Goal: Task Accomplishment & Management: Use online tool/utility

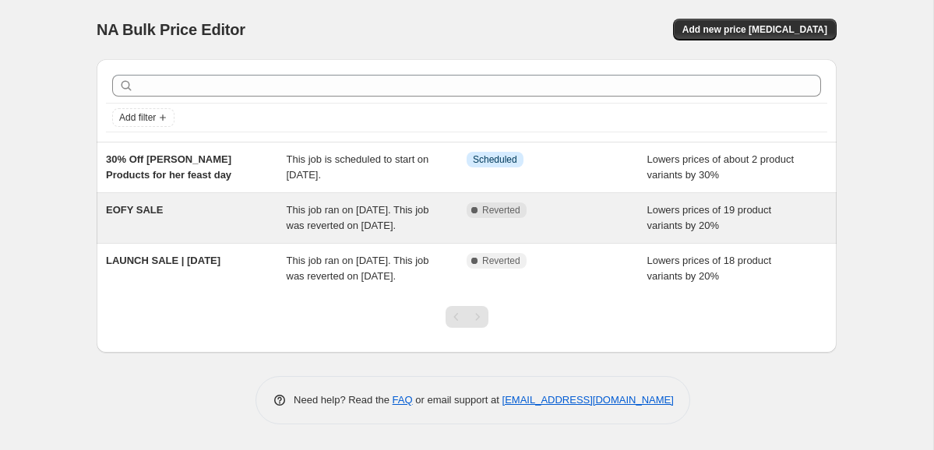
click at [311, 197] on div "EOFY SALE This job ran on [DATE]. This job was reverted on [DATE]. Complete Rev…" at bounding box center [467, 218] width 740 height 50
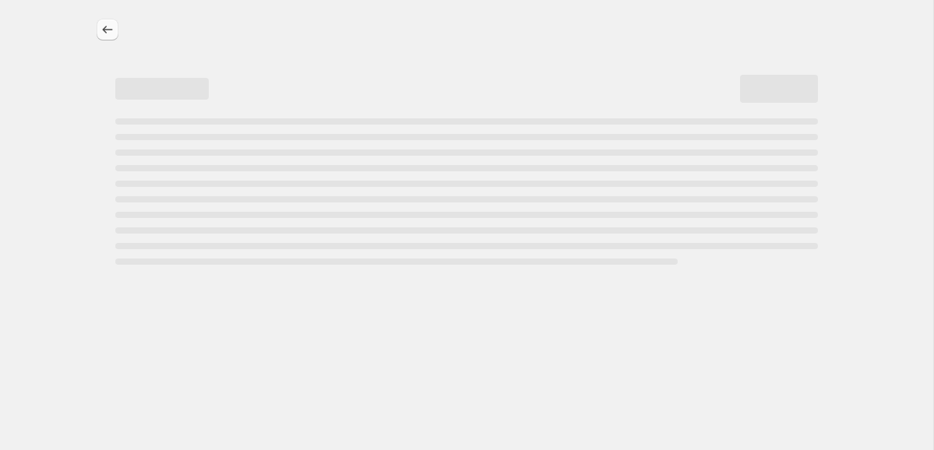
click at [114, 32] on icon "Price change jobs" at bounding box center [108, 30] width 16 height 16
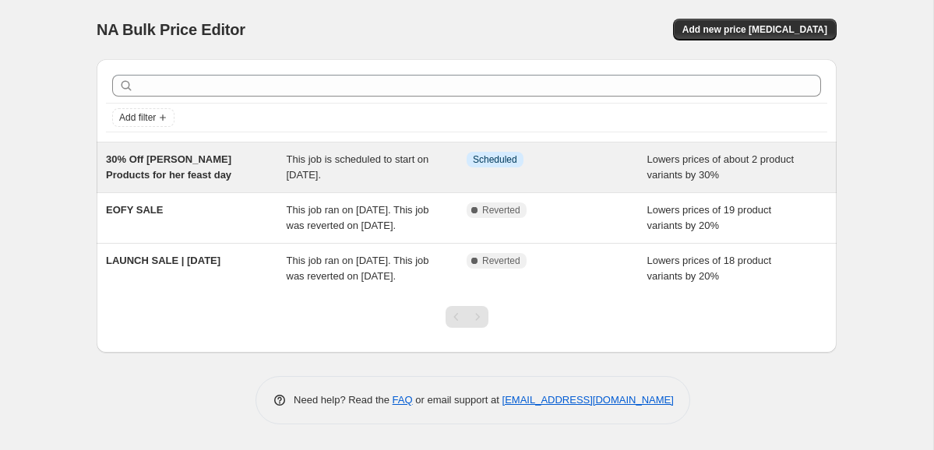
click at [322, 153] on span "This job is scheduled to start on [DATE]." at bounding box center [358, 166] width 142 height 27
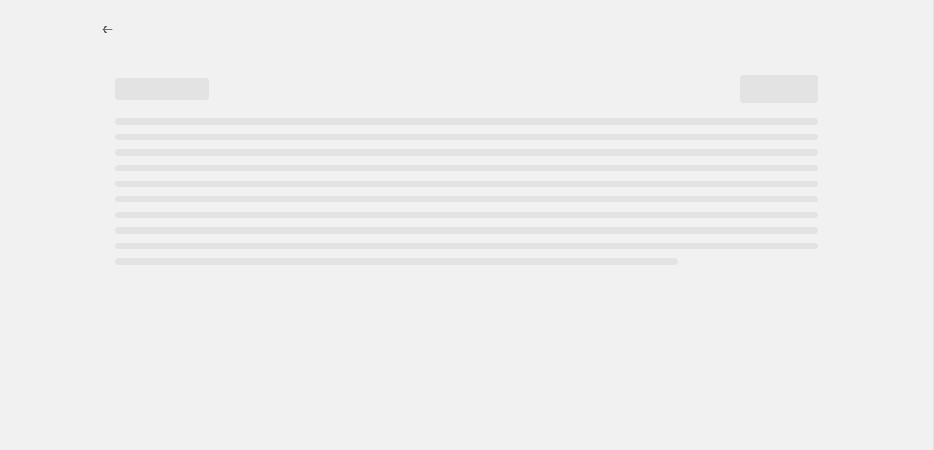
select select "percentage"
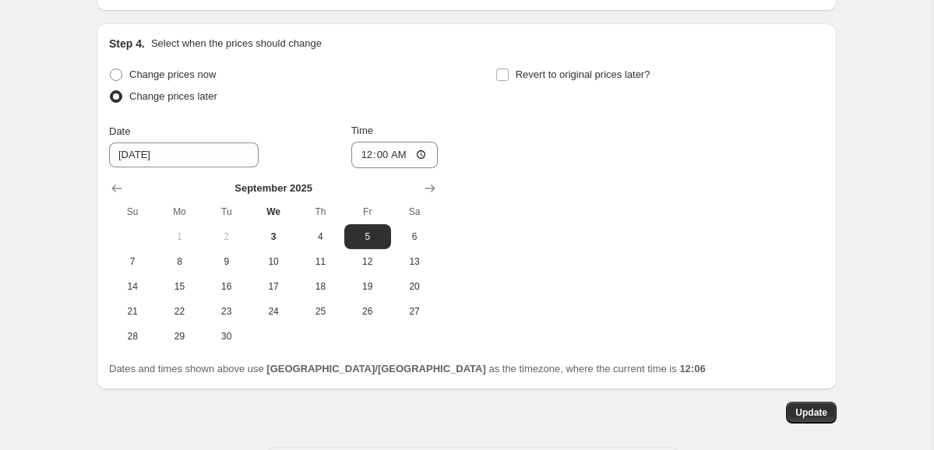
scroll to position [1230, 0]
click at [583, 73] on span "Revert to original prices later?" at bounding box center [582, 76] width 135 height 12
click at [508, 73] on input "Revert to original prices later?" at bounding box center [502, 76] width 12 height 12
checkbox input "true"
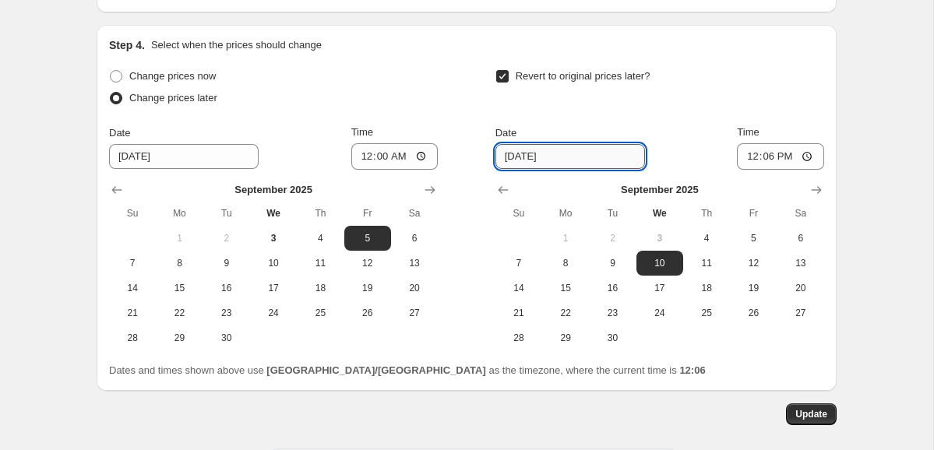
click at [596, 150] on input "[DATE]" at bounding box center [569, 156] width 149 height 25
click at [529, 153] on input "[DATE]" at bounding box center [569, 156] width 149 height 25
click at [515, 268] on span "7" at bounding box center [518, 263] width 34 height 12
type input "[DATE]"
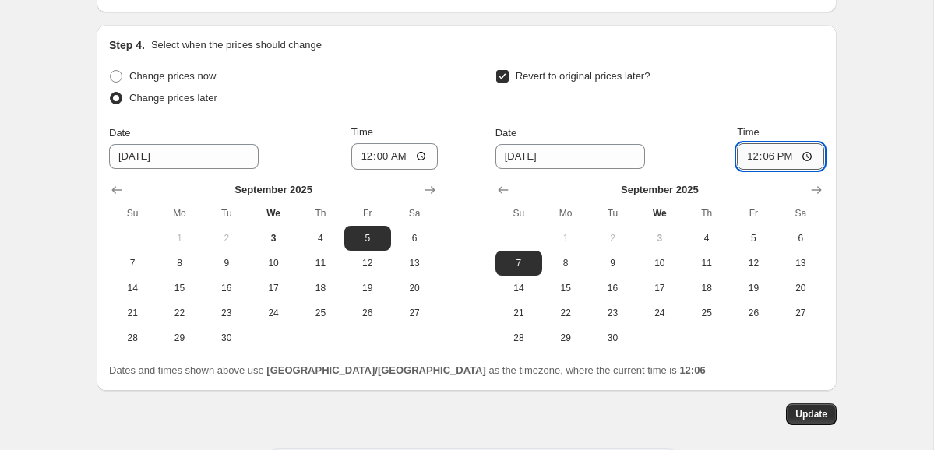
click at [799, 156] on input "12:06" at bounding box center [780, 156] width 87 height 26
type input "23:59"
click at [808, 406] on button "Update" at bounding box center [811, 414] width 51 height 22
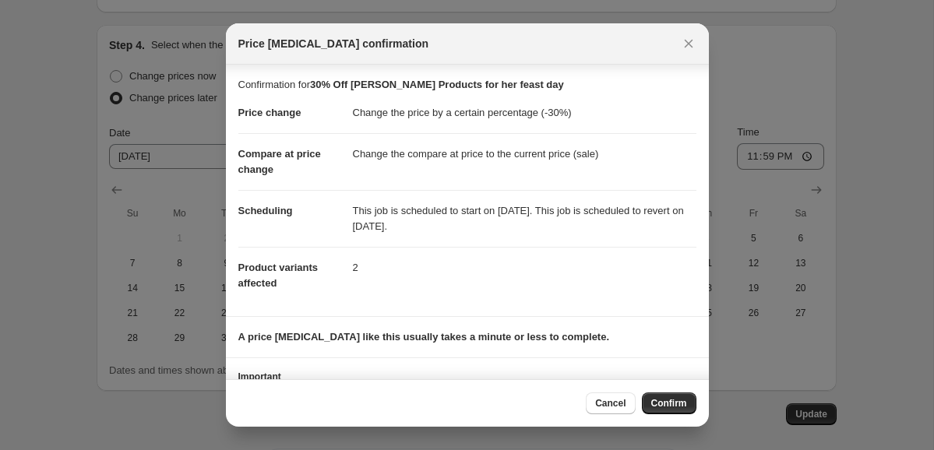
scroll to position [58, 0]
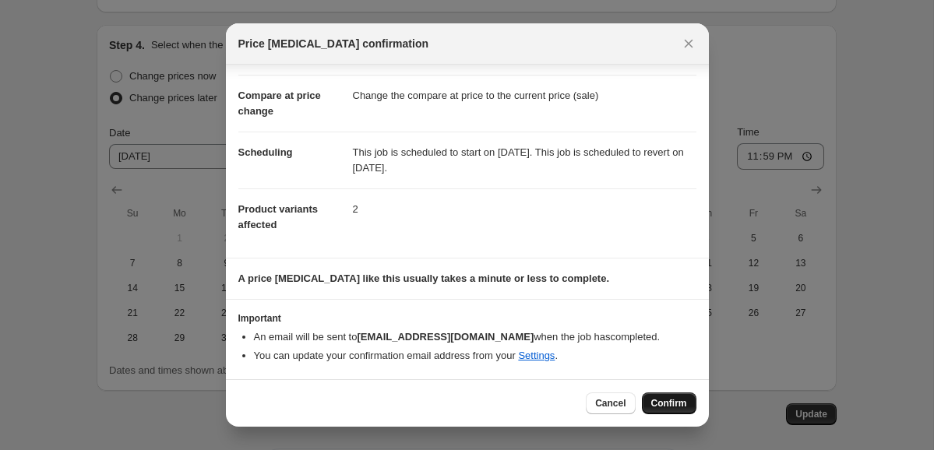
click at [658, 396] on button "Confirm" at bounding box center [669, 403] width 55 height 22
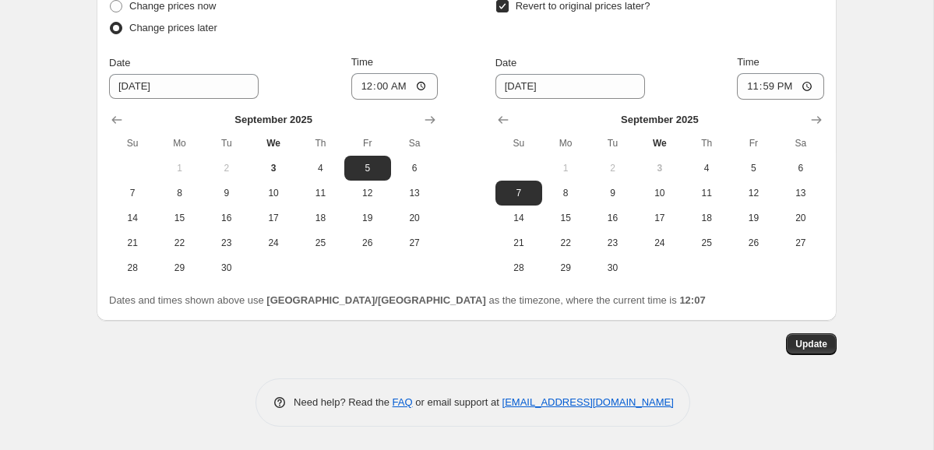
scroll to position [0, 0]
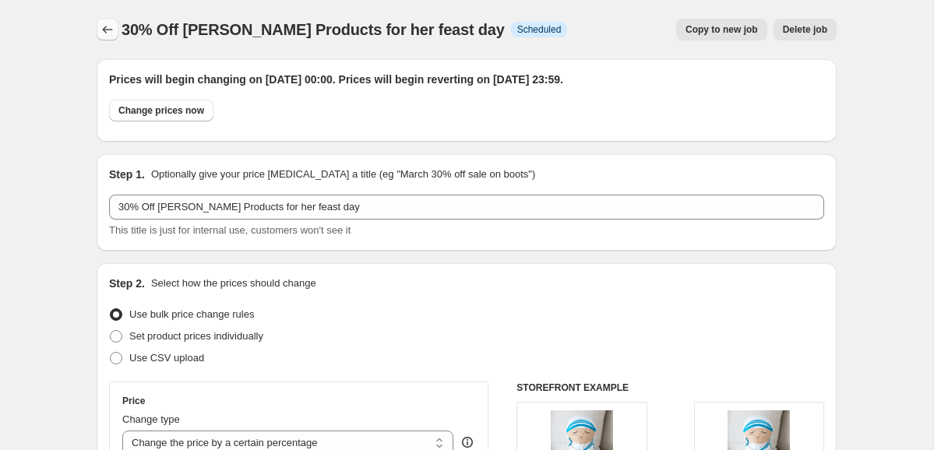
click at [111, 29] on icon "Price change jobs" at bounding box center [108, 30] width 16 height 16
